Goal: Book appointment/travel/reservation

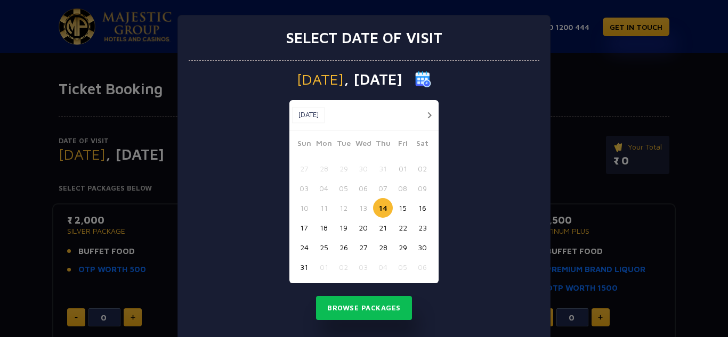
click at [399, 211] on button "15" at bounding box center [403, 208] width 20 height 20
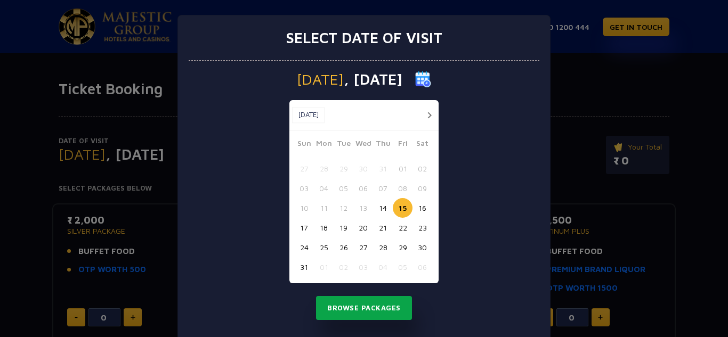
click at [367, 314] on button "Browse Packages" at bounding box center [364, 308] width 96 height 25
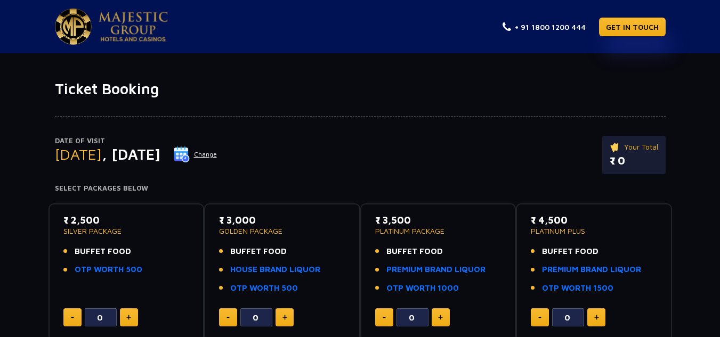
click at [355, 175] on div "Date of Visit [DATE] Change Your Total ₹ 0" at bounding box center [360, 160] width 610 height 49
click at [217, 153] on button "Change" at bounding box center [195, 154] width 44 height 17
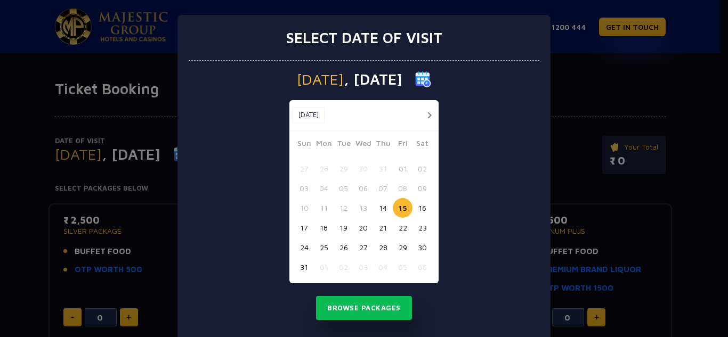
click at [377, 208] on button "14" at bounding box center [383, 208] width 20 height 20
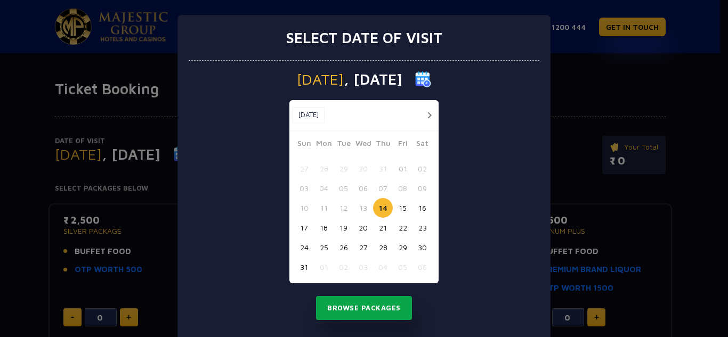
click at [357, 314] on button "Browse Packages" at bounding box center [364, 308] width 96 height 25
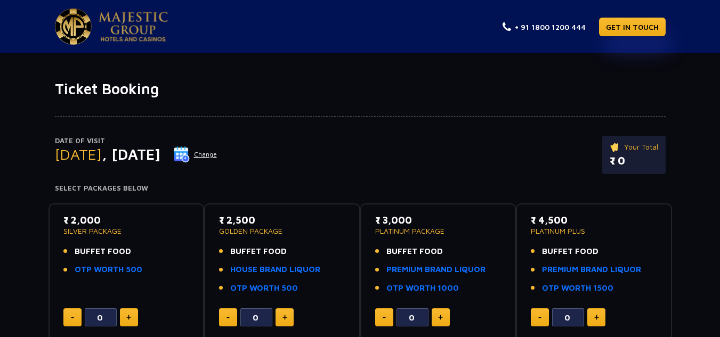
click at [379, 160] on div "Date of Visit [DATE] Change Your Total ₹ 0" at bounding box center [360, 160] width 610 height 49
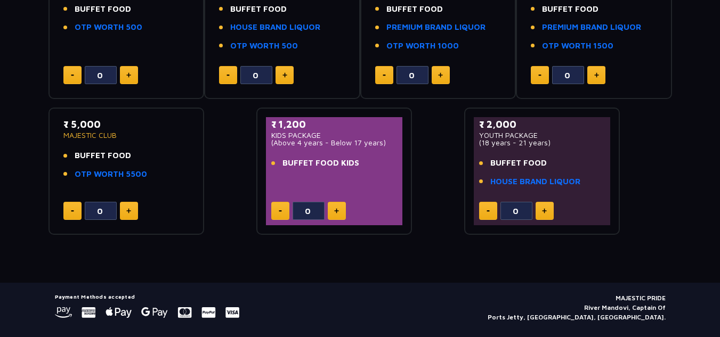
scroll to position [268, 0]
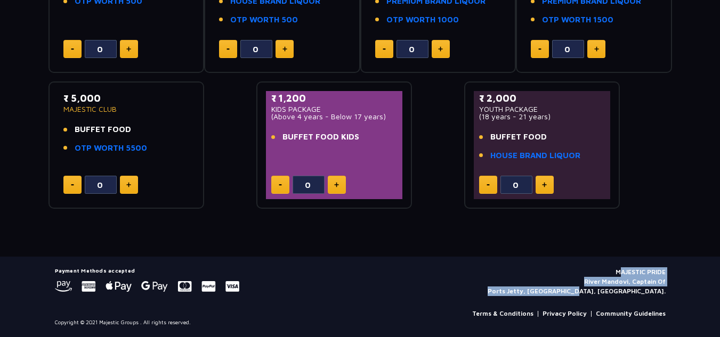
drag, startPoint x: 669, startPoint y: 291, endPoint x: 617, endPoint y: 271, distance: 55.5
click at [617, 271] on div "Payment Methods accepted MAJESTIC PRIDE River Mandovi, Captain Of Ports Jetty, …" at bounding box center [359, 296] width 623 height 59
copy p "MAJESTIC PRIDE River Mandovi, Captain Of Ports Jetty, [GEOGRAPHIC_DATA], [GEOGR…"
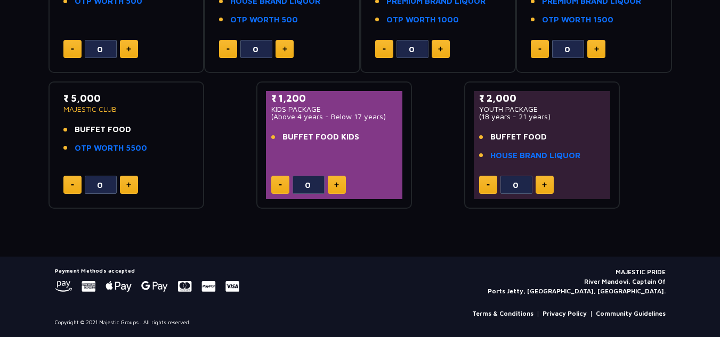
click at [433, 117] on div "₹ 2,000 SILVER PACKAGE BUFFET FOOD OTP WORTH 500 0 ₹ 2,500 GOLDEN PACKAGE BUFFE…" at bounding box center [359, 67] width 623 height 283
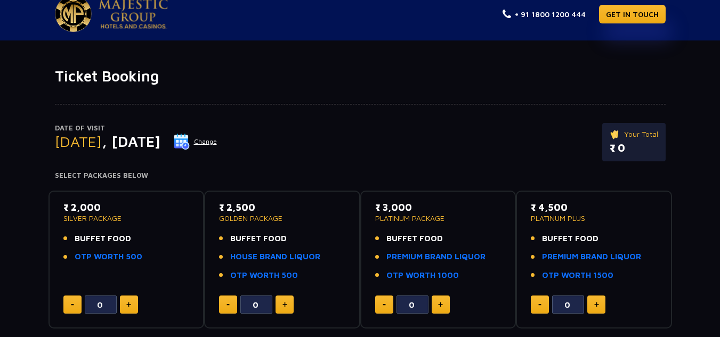
scroll to position [0, 0]
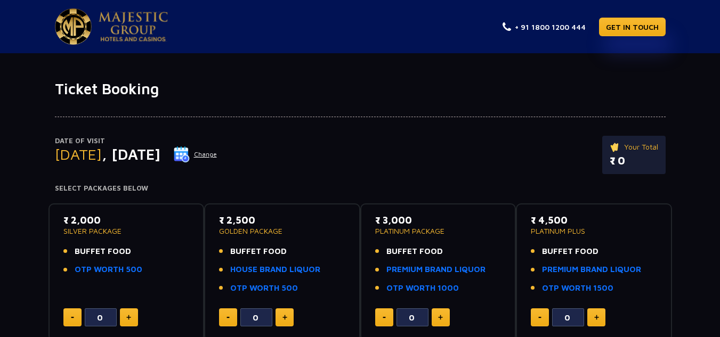
click at [217, 153] on button "Change" at bounding box center [195, 154] width 44 height 17
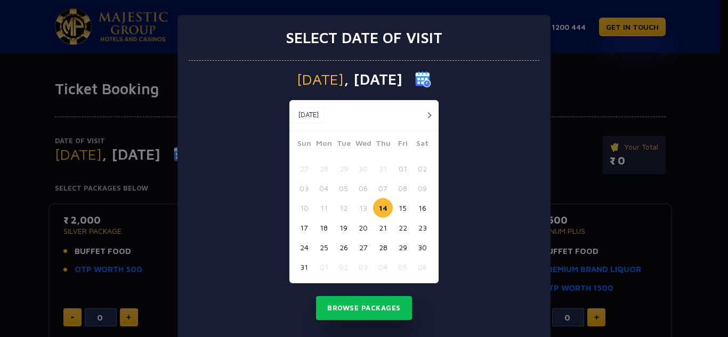
click at [320, 232] on button "18" at bounding box center [324, 228] width 20 height 20
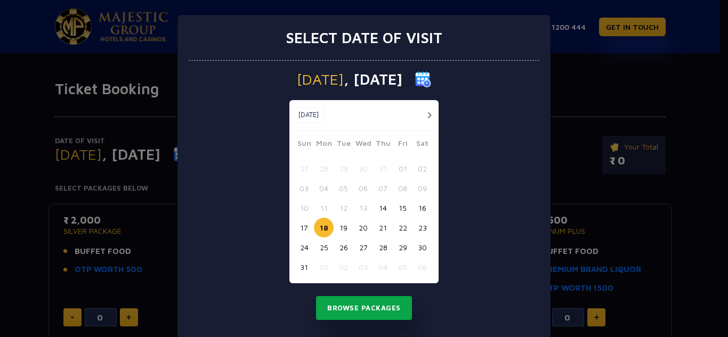
click at [357, 309] on button "Browse Packages" at bounding box center [364, 308] width 96 height 25
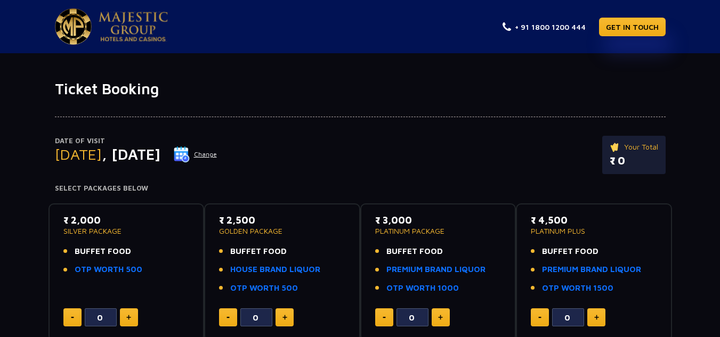
click at [364, 185] on h4 "Select Packages Below" at bounding box center [360, 188] width 610 height 9
click at [534, 28] on link "+ 91 1800 1200 444" at bounding box center [543, 26] width 83 height 11
click at [480, 112] on div at bounding box center [360, 107] width 610 height 19
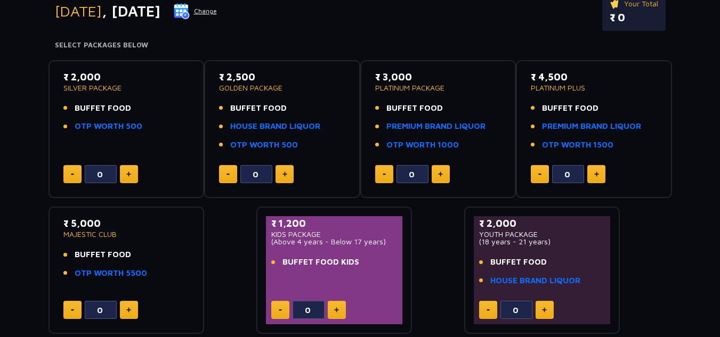
scroll to position [170, 0]
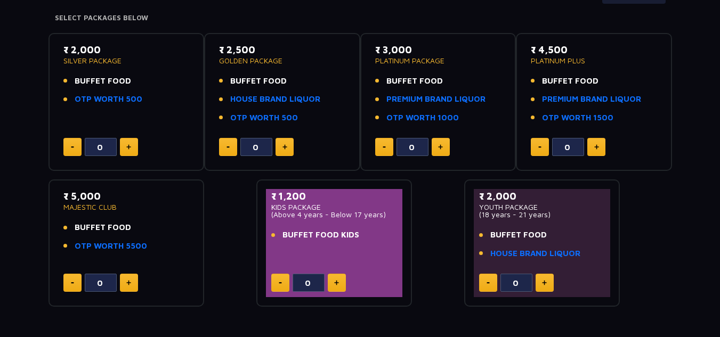
click at [203, 108] on div "₹ 2,000 SILVER PACKAGE BUFFET FOOD OTP WORTH 500 0" at bounding box center [126, 102] width 156 height 139
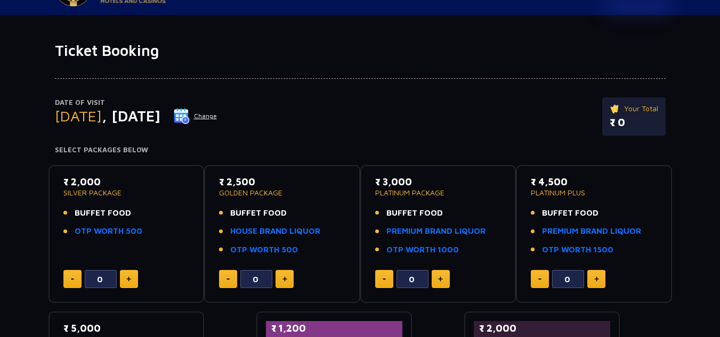
scroll to position [0, 0]
